Goal: Book appointment/travel/reservation

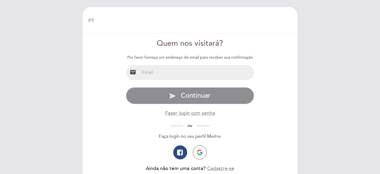
select select "pt"
click at [147, 73] on input "email" at bounding box center [197, 72] width 115 height 15
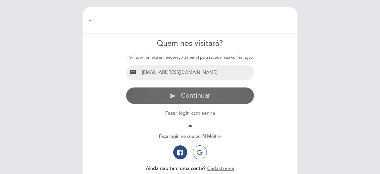
type input "[EMAIL_ADDRESS][DOMAIN_NAME]"
click at [191, 94] on span "Continuar" at bounding box center [196, 95] width 30 height 8
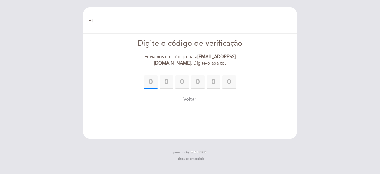
click at [150, 80] on input "text" at bounding box center [150, 81] width 13 height 13
type input "9"
type input "1"
type input "2"
type input "4"
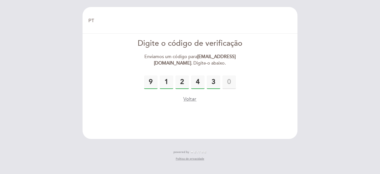
type input "3"
type input "9"
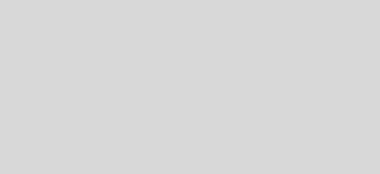
select select "pt"
